Goal: Transaction & Acquisition: Purchase product/service

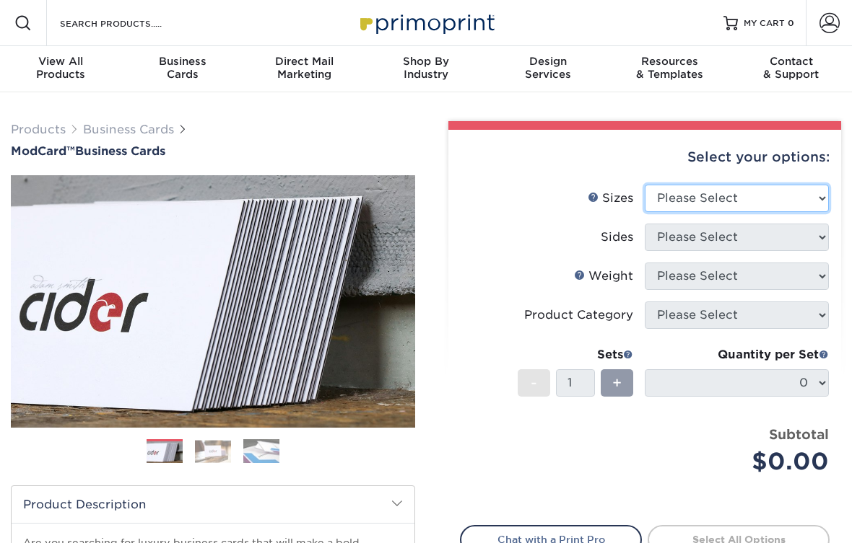
click at [737, 199] on select "Please Select 1.5" x 3.5" - Mini 1.75" x 3.5" - Mini 2" x 2" - Square 2" x 3" -…" at bounding box center [736, 198] width 184 height 27
select select "2.00x3.50"
click at [644, 185] on select "Please Select 1.5" x 3.5" - Mini 1.75" x 3.5" - Mini 2" x 2" - Square 2" x 3" -…" at bounding box center [736, 198] width 184 height 27
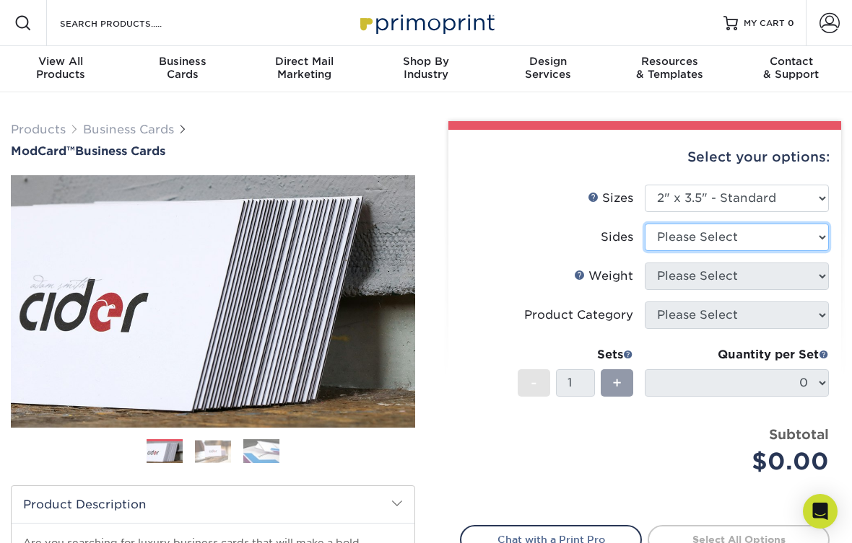
click at [718, 234] on select "Please Select Print Both Sides Print Front Only" at bounding box center [736, 237] width 184 height 27
select select "32d3c223-f82c-492b-b915-ba065a00862f"
click at [644, 224] on select "Please Select Print Both Sides Print Front Only" at bounding box center [736, 237] width 184 height 27
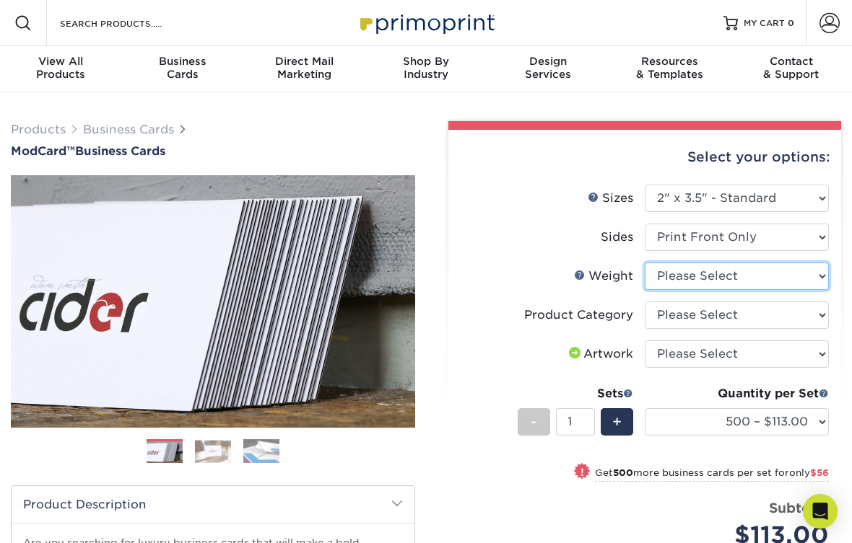
click at [729, 270] on select "Please Select 32PTUCBLK" at bounding box center [736, 276] width 184 height 27
select select "32PTUCBLK"
click at [644, 263] on select "Please Select 32PTUCBLK" at bounding box center [736, 276] width 184 height 27
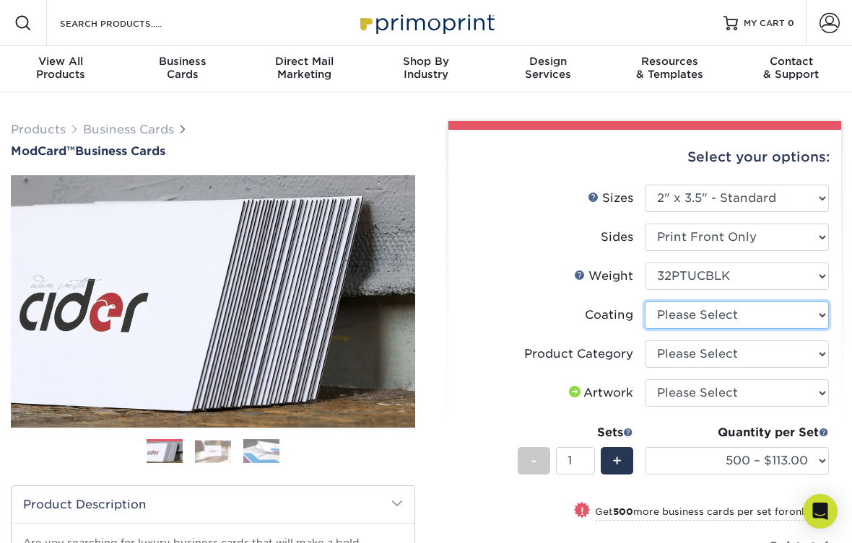
click at [714, 318] on select at bounding box center [736, 315] width 184 height 27
select select "3e7618de-abca-4bda-9f97-8b9129e913d8"
click at [644, 302] on select at bounding box center [736, 315] width 184 height 27
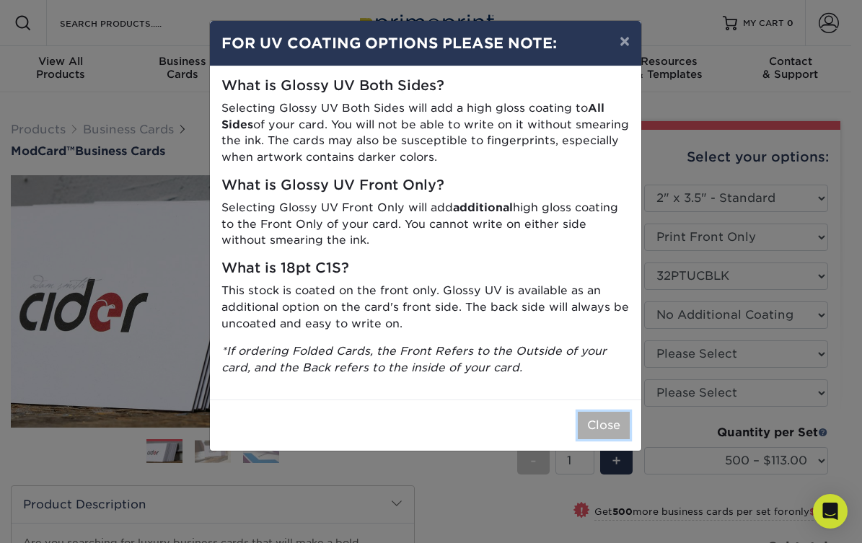
click at [606, 436] on button "Close" at bounding box center [604, 425] width 52 height 27
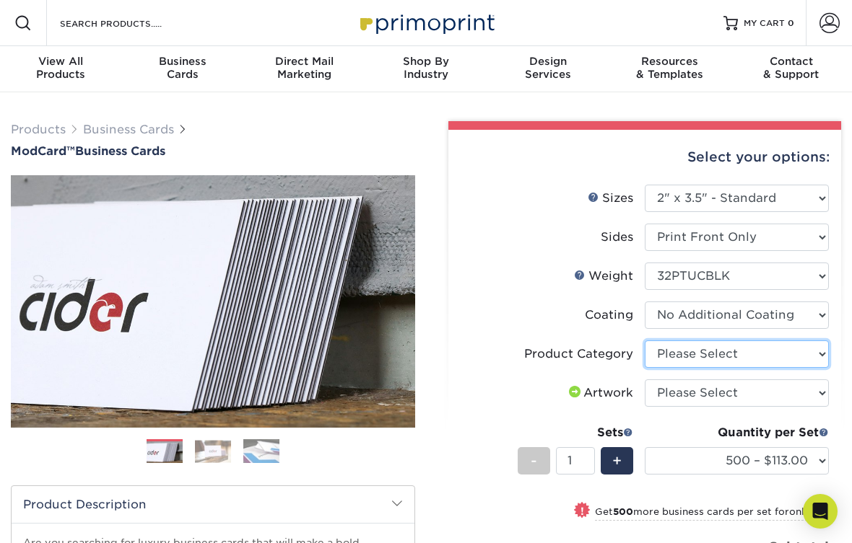
click at [704, 356] on select "Please Select Business Cards" at bounding box center [736, 354] width 184 height 27
select select "3b5148f1-0588-4f88-a218-97bcfdce65c1"
click at [644, 341] on select "Please Select Business Cards" at bounding box center [736, 354] width 184 height 27
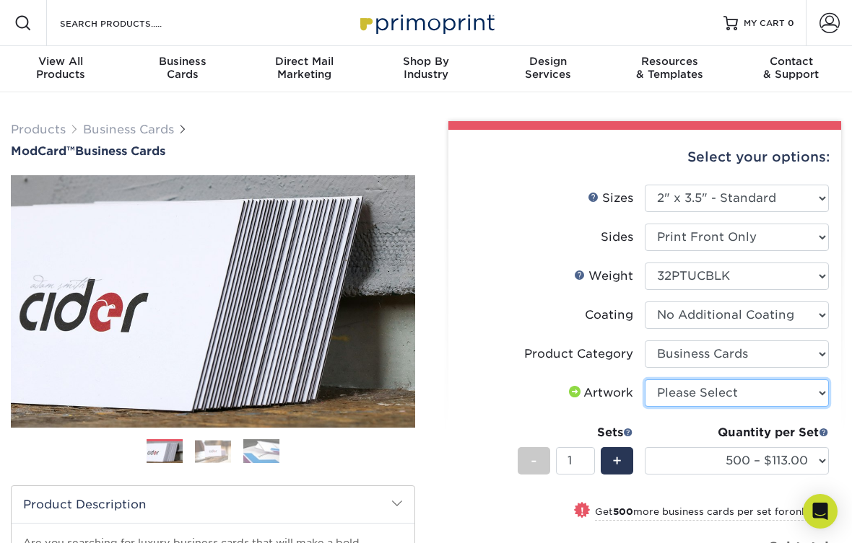
click at [709, 397] on select "Please Select I will upload files I need a design - $100" at bounding box center [736, 393] width 184 height 27
select select "upload"
click at [644, 380] on select "Please Select I will upload files I need a design - $100" at bounding box center [736, 393] width 184 height 27
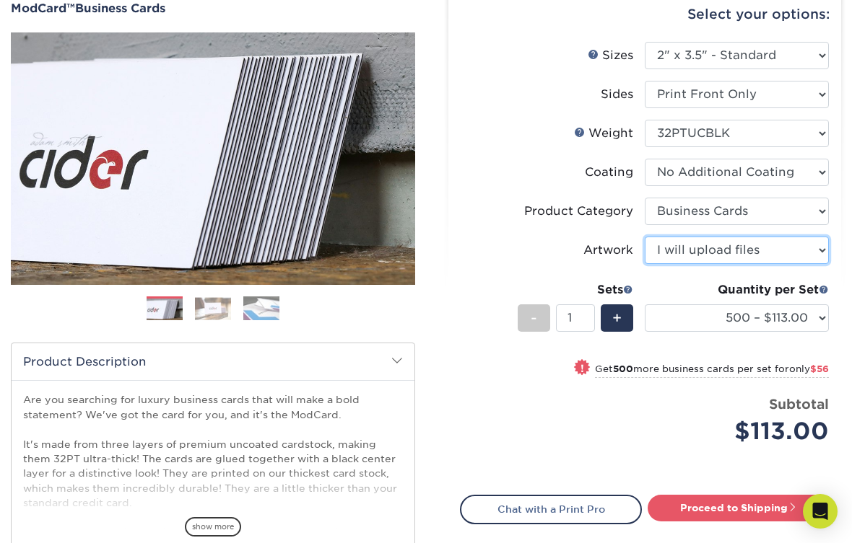
scroll to position [144, 0]
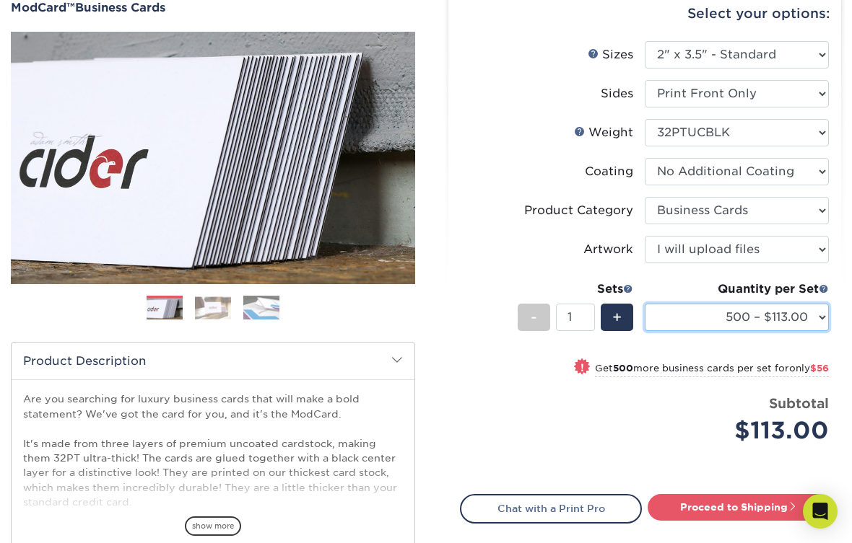
click at [809, 315] on select "500 – $113.00 1000 – $169.00" at bounding box center [736, 317] width 184 height 27
select select "1000 – $169.00"
click at [644, 304] on select "500 – $113.00 1000 – $169.00" at bounding box center [736, 317] width 184 height 27
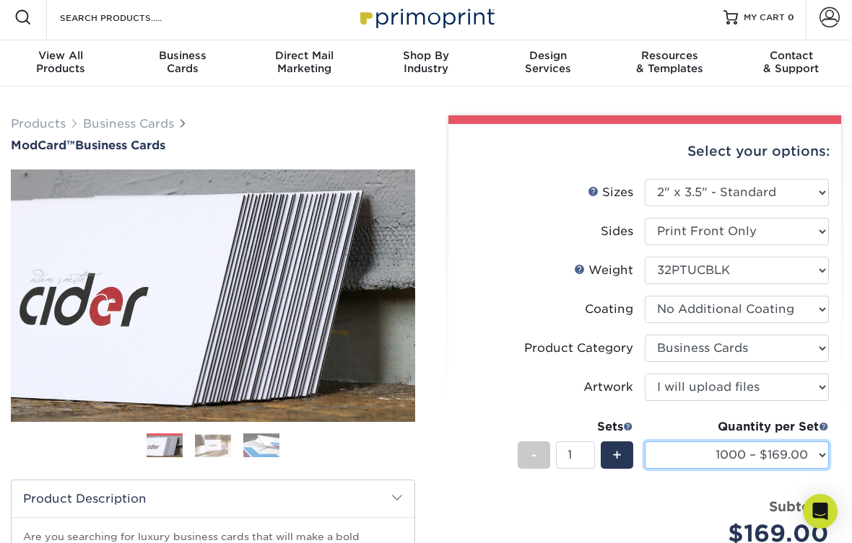
scroll to position [0, 0]
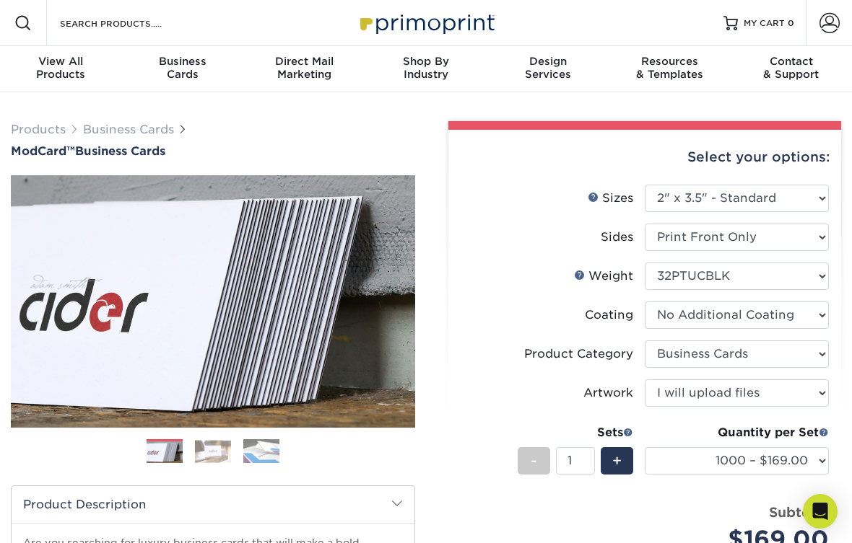
click at [210, 445] on img at bounding box center [213, 451] width 36 height 22
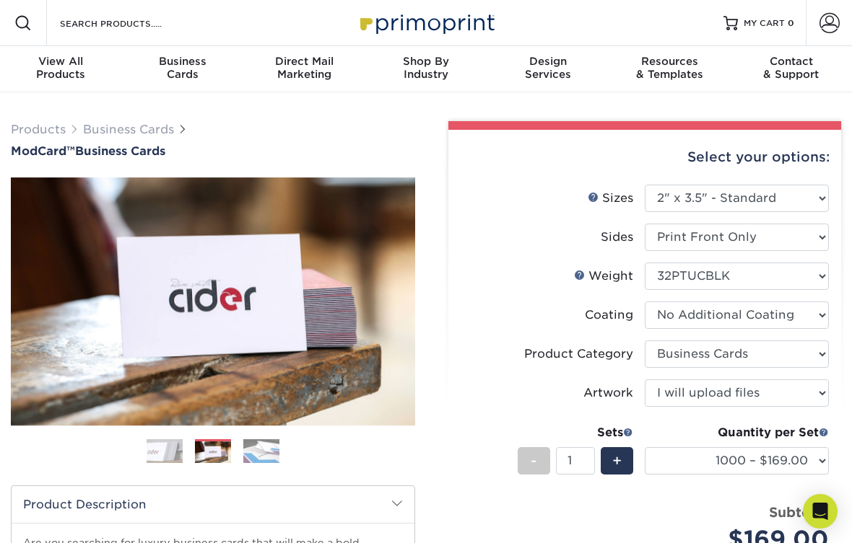
click at [252, 457] on img at bounding box center [261, 451] width 36 height 25
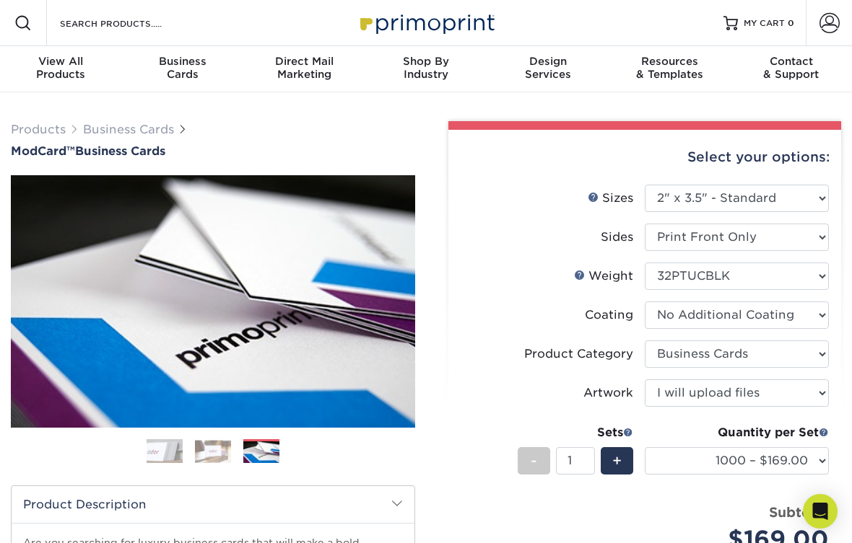
click at [222, 462] on img at bounding box center [213, 451] width 36 height 22
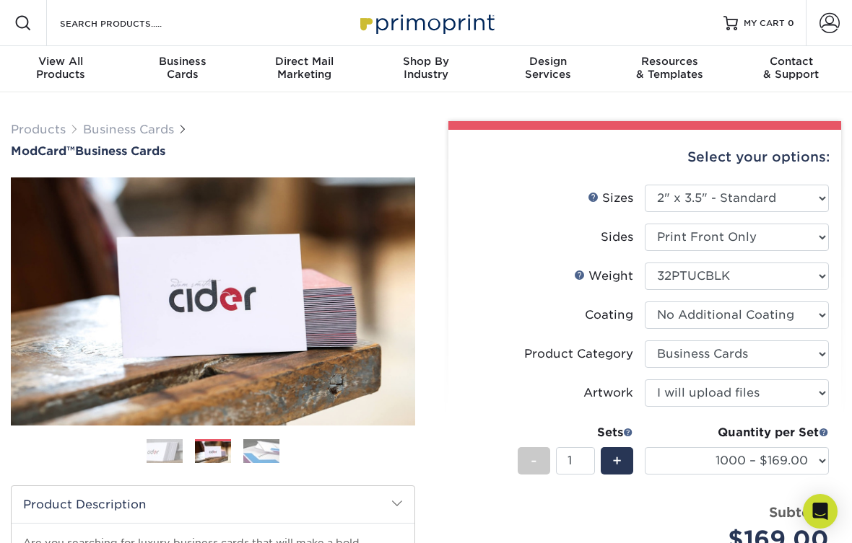
click at [177, 453] on img at bounding box center [164, 452] width 36 height 36
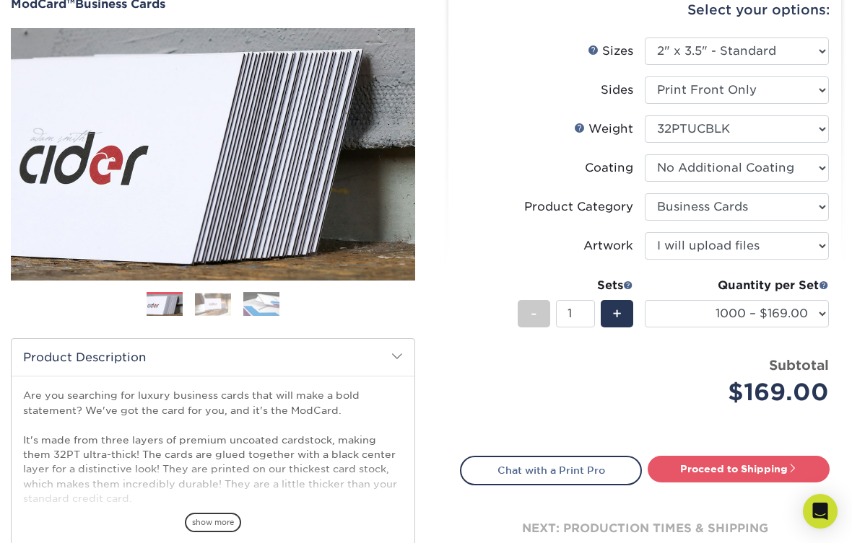
scroll to position [144, 0]
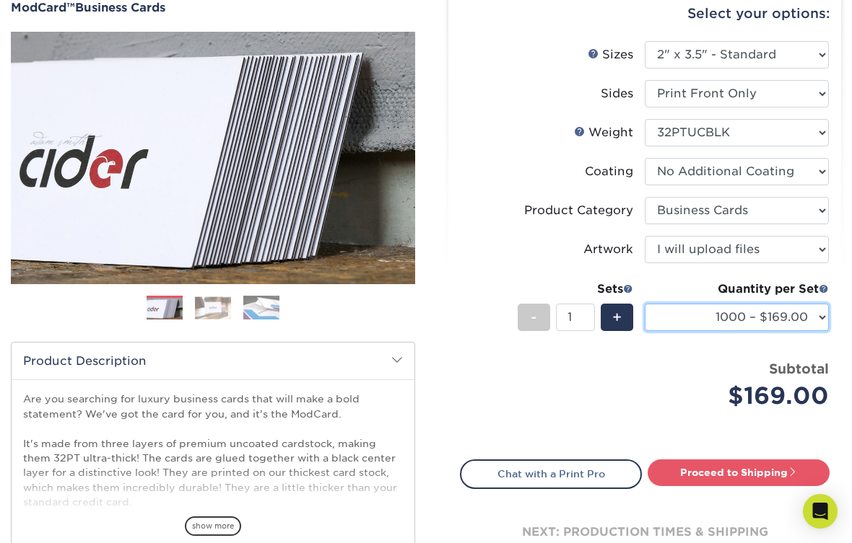
click at [737, 309] on select "500 – $113.00 1000 – $169.00" at bounding box center [736, 317] width 184 height 27
click at [633, 369] on div "Price per set $169.00" at bounding box center [552, 386] width 184 height 55
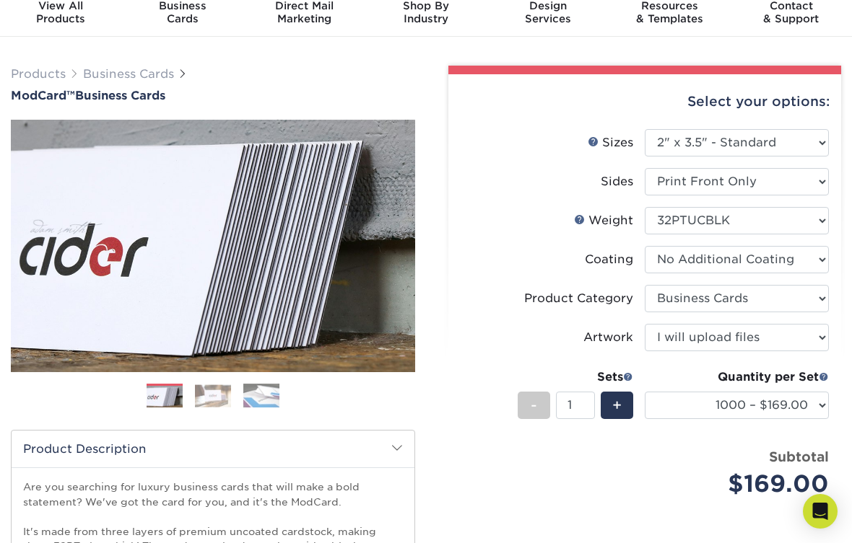
scroll to position [0, 0]
